Goal: Task Accomplishment & Management: Use online tool/utility

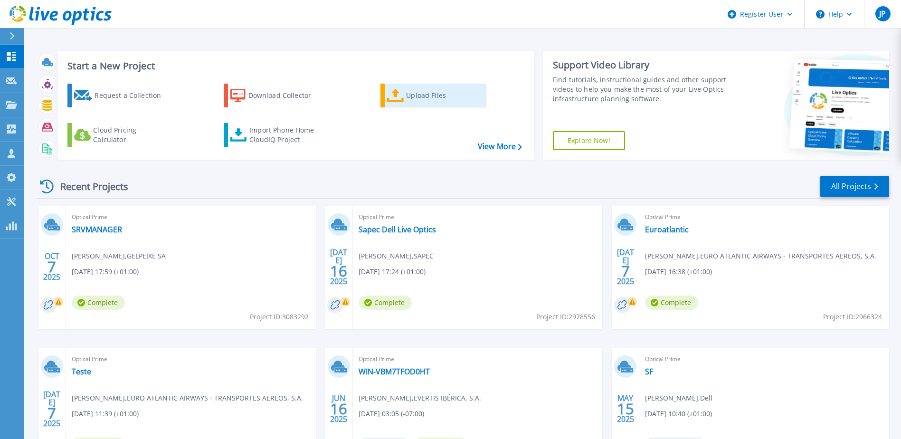
click at [410, 95] on div "Upload Files" at bounding box center [444, 95] width 76 height 19
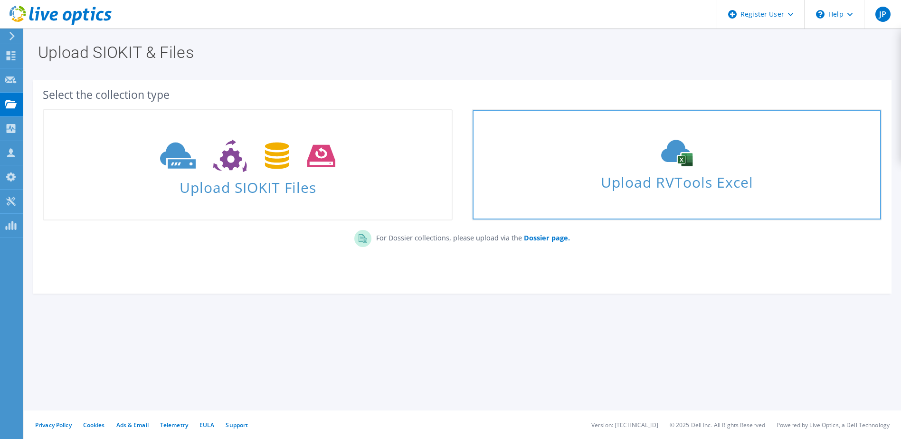
click at [641, 184] on span "Upload RVTools Excel" at bounding box center [677, 180] width 408 height 20
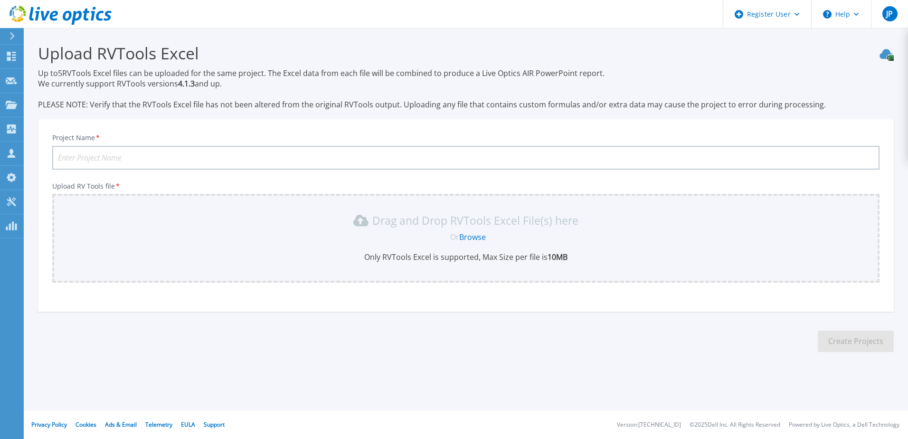
click at [163, 156] on input "Project Name *" at bounding box center [465, 158] width 827 height 24
type input "Ceiia"
click at [468, 238] on link "Browse" at bounding box center [472, 237] width 27 height 10
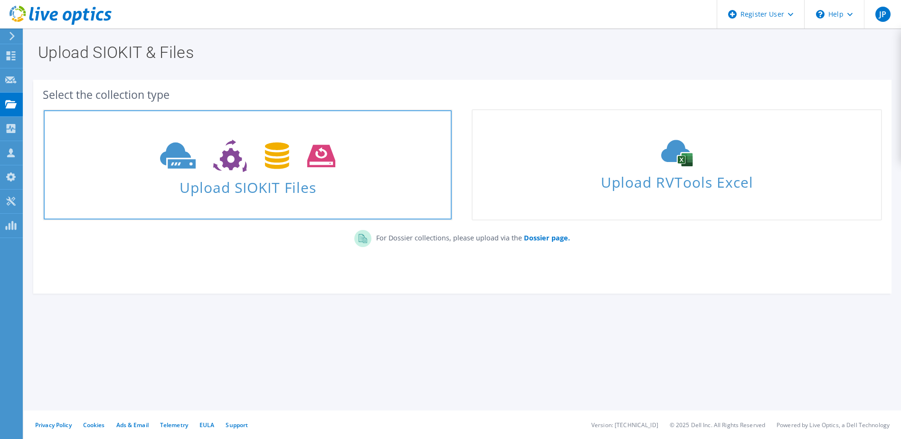
click at [282, 178] on span "Upload SIOKIT Files" at bounding box center [248, 184] width 408 height 20
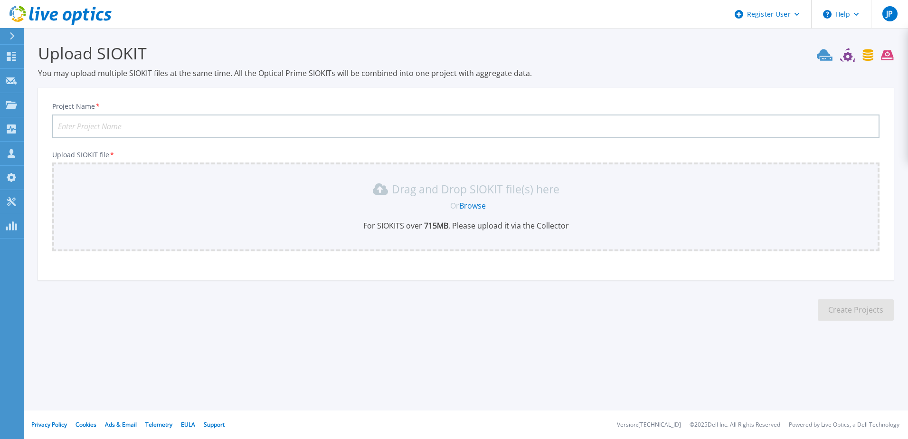
click at [109, 128] on input "Project Name *" at bounding box center [465, 126] width 827 height 24
type input "Ceiia"
click at [471, 203] on link "Browse" at bounding box center [472, 205] width 27 height 10
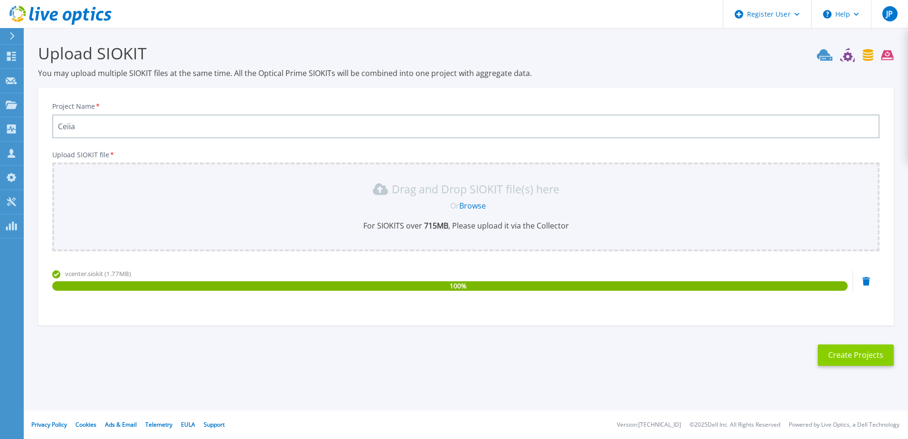
click at [847, 361] on button "Create Projects" at bounding box center [856, 354] width 76 height 21
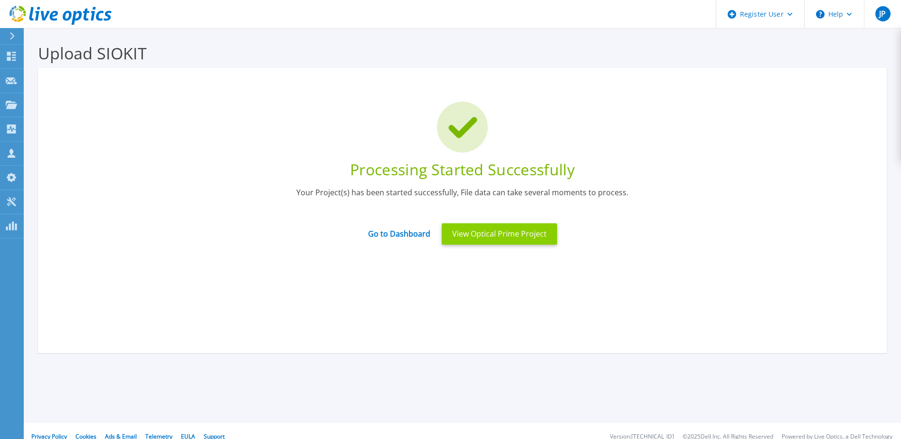
click at [508, 230] on button "View Optical Prime Project" at bounding box center [499, 233] width 115 height 21
